Goal: Task Accomplishment & Management: Complete application form

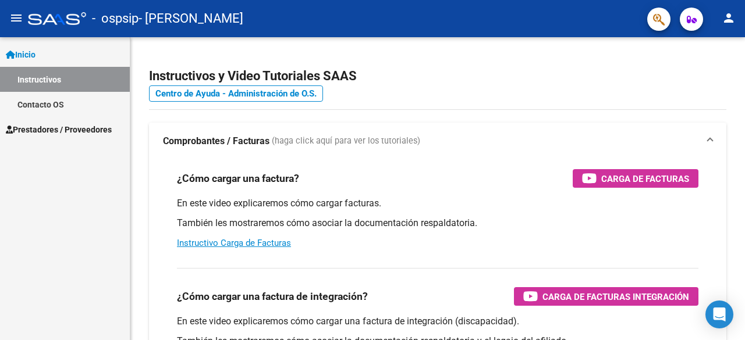
click at [70, 126] on span "Prestadores / Proveedores" at bounding box center [59, 129] width 106 height 13
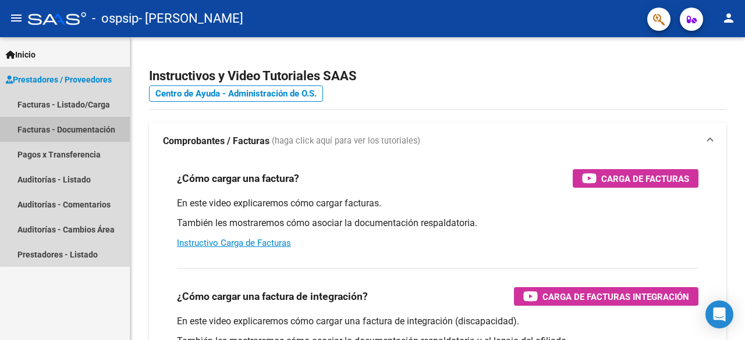
click at [70, 126] on link "Facturas - Documentación" at bounding box center [65, 129] width 130 height 25
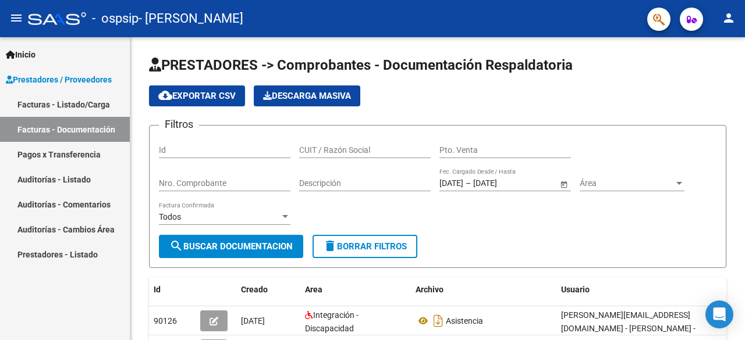
click at [76, 97] on link "Facturas - Listado/Carga" at bounding box center [65, 104] width 130 height 25
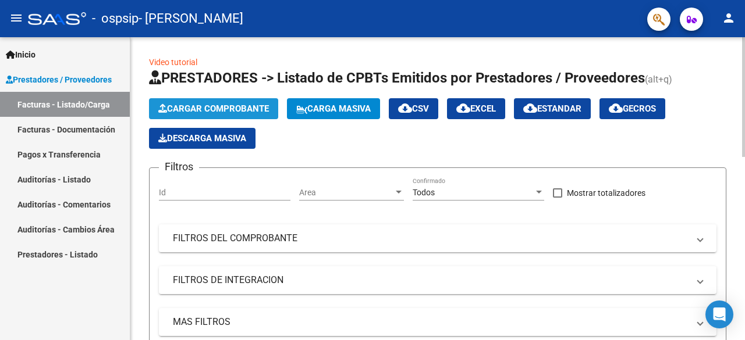
click at [214, 112] on span "Cargar Comprobante" at bounding box center [213, 109] width 111 height 10
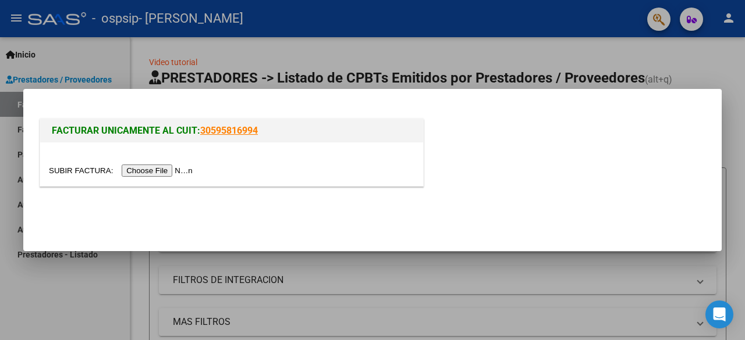
click at [158, 172] on input "file" at bounding box center [122, 171] width 147 height 12
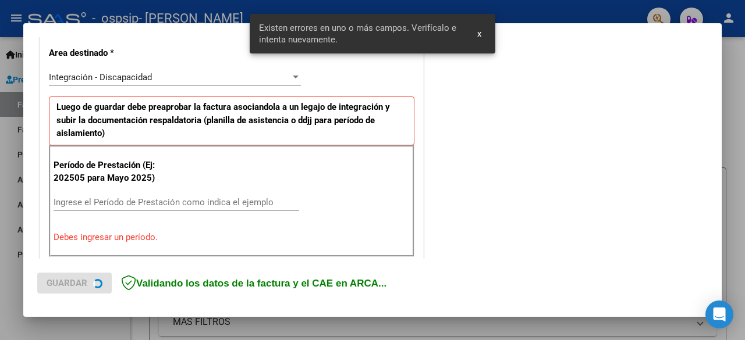
scroll to position [284, 0]
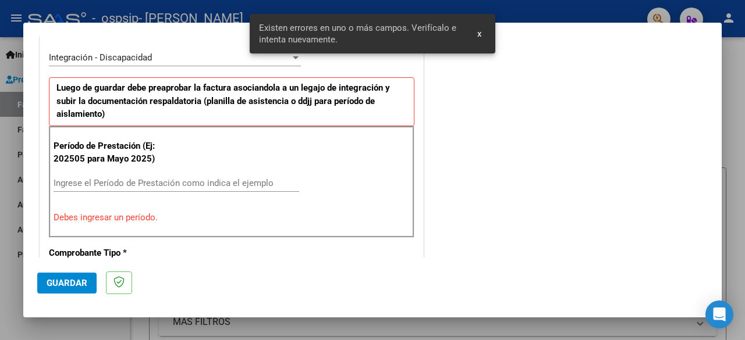
click at [141, 180] on input "Ingrese el Período de Prestación como indica el ejemplo" at bounding box center [176, 183] width 245 height 10
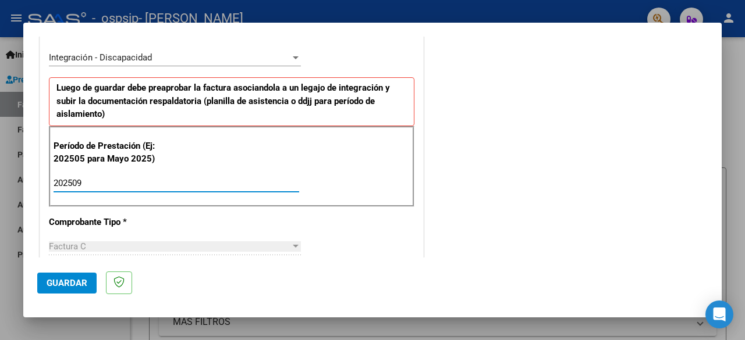
type input "202509"
click at [77, 281] on span "Guardar" at bounding box center [67, 283] width 41 height 10
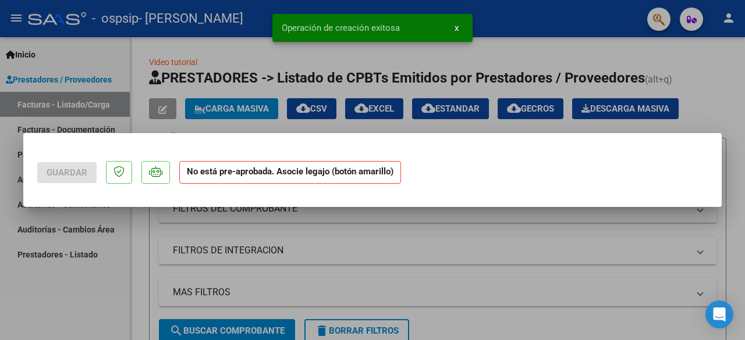
scroll to position [0, 0]
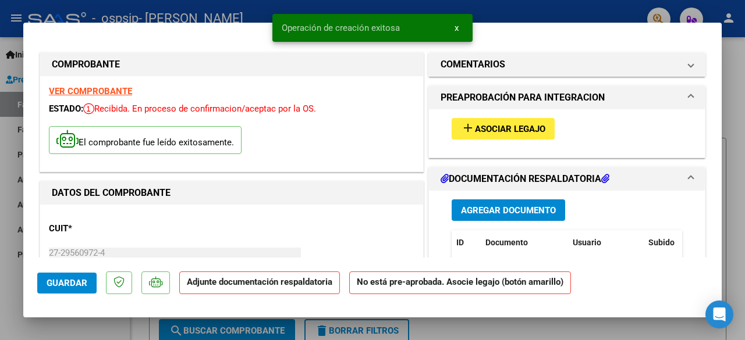
click at [478, 124] on span "Asociar Legajo" at bounding box center [510, 129] width 70 height 10
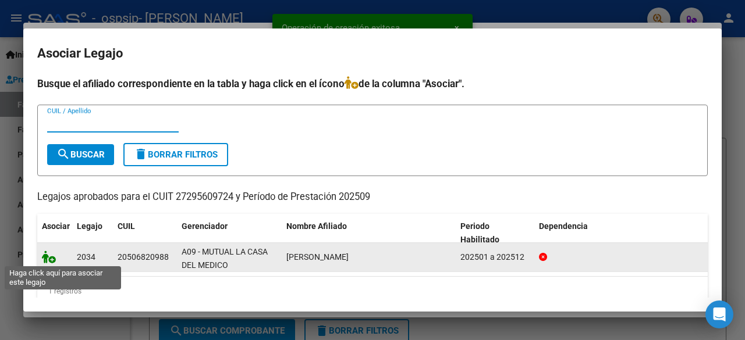
click at [55, 260] on icon at bounding box center [49, 257] width 14 height 13
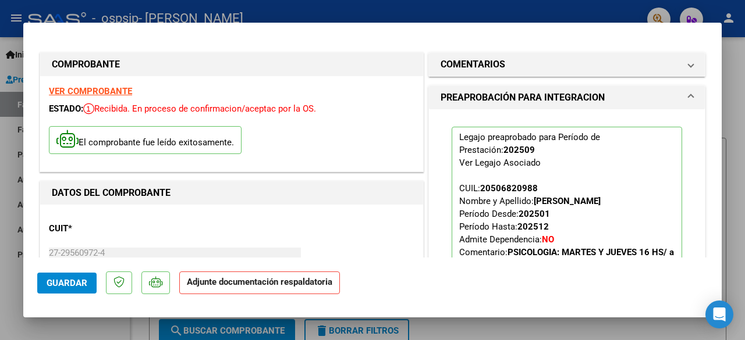
click at [250, 286] on strong "Adjunte documentación respaldatoria" at bounding box center [259, 282] width 145 height 10
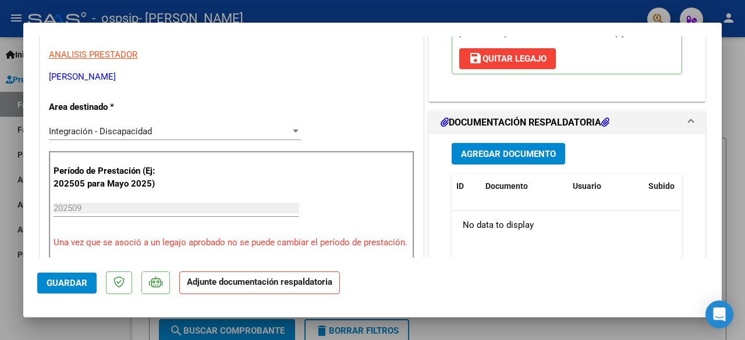
scroll to position [291, 0]
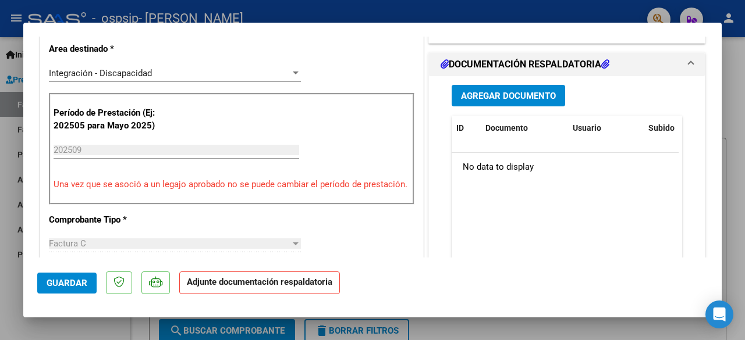
click at [480, 101] on span "Agregar Documento" at bounding box center [508, 96] width 95 height 10
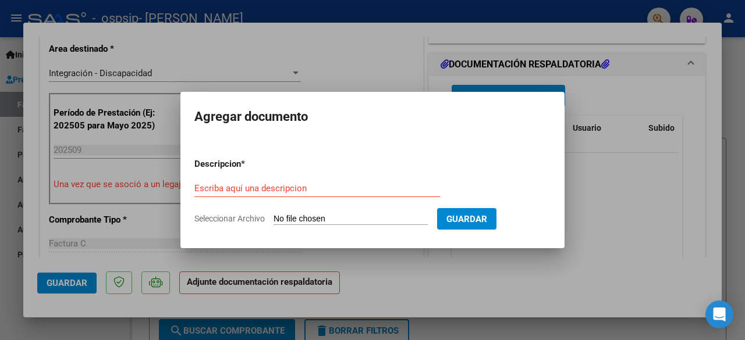
click at [276, 216] on input "Seleccionar Archivo" at bounding box center [350, 219] width 154 height 11
type input "C:\fakepath\asistencia [DATE] [PERSON_NAME].pdf"
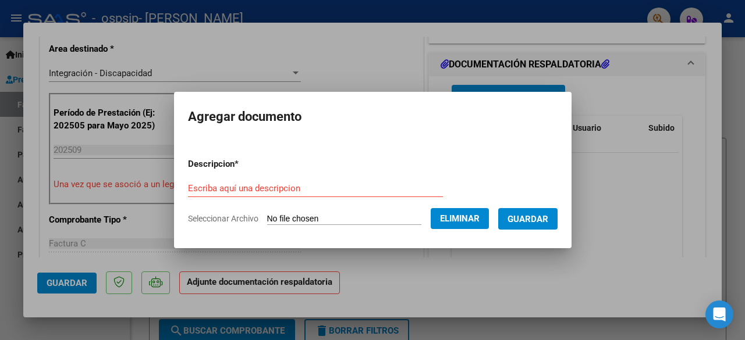
click at [532, 221] on span "Guardar" at bounding box center [527, 219] width 41 height 10
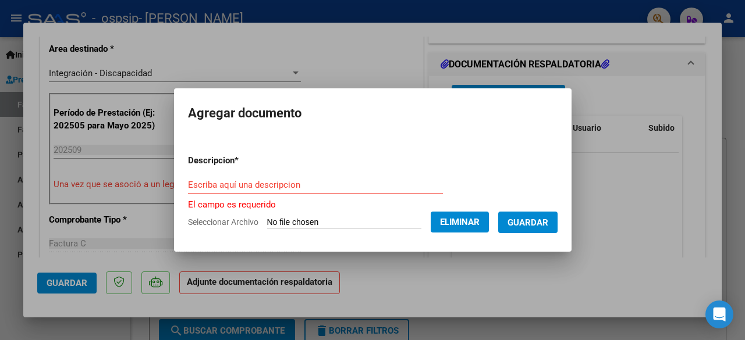
click at [323, 186] on input "Escriba aquí una descripcion" at bounding box center [315, 185] width 255 height 10
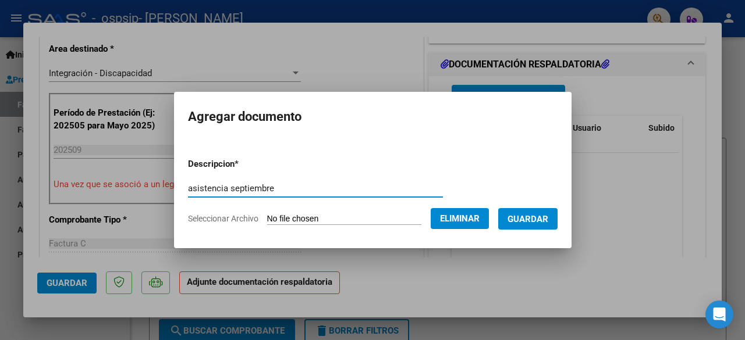
type input "asistencia septiembre"
click at [524, 212] on button "Guardar" at bounding box center [527, 219] width 59 height 22
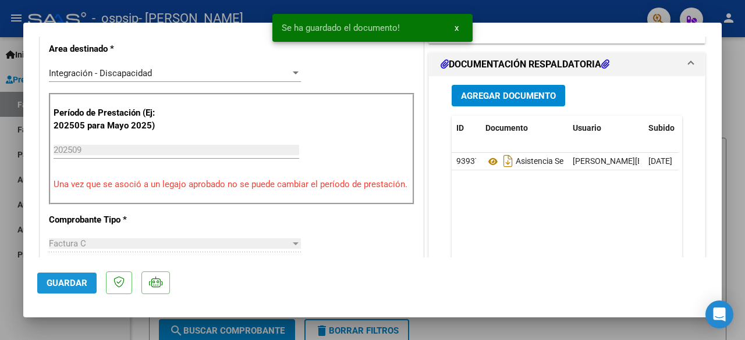
click at [71, 281] on span "Guardar" at bounding box center [67, 283] width 41 height 10
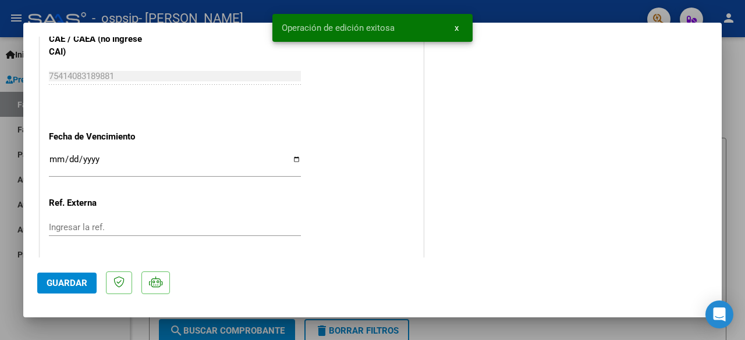
scroll to position [831, 0]
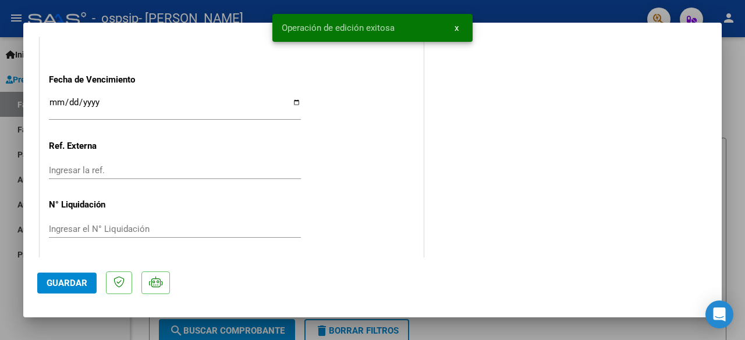
click at [529, 330] on div at bounding box center [372, 170] width 745 height 340
type input "$ 0,00"
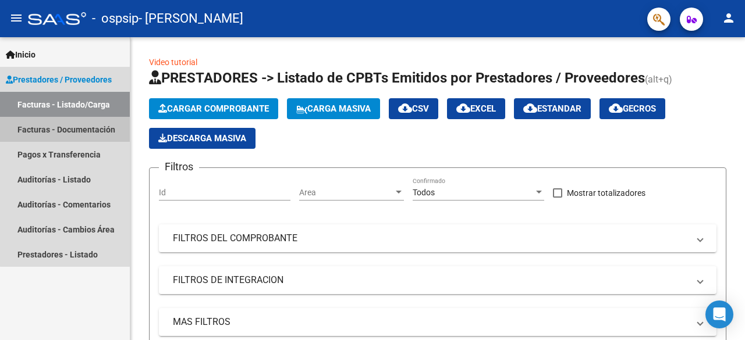
click at [99, 124] on link "Facturas - Documentación" at bounding box center [65, 129] width 130 height 25
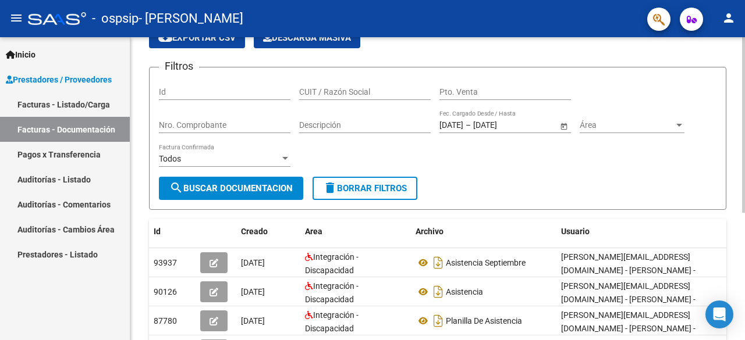
scroll to position [116, 0]
